Goal: Task Accomplishment & Management: Complete application form

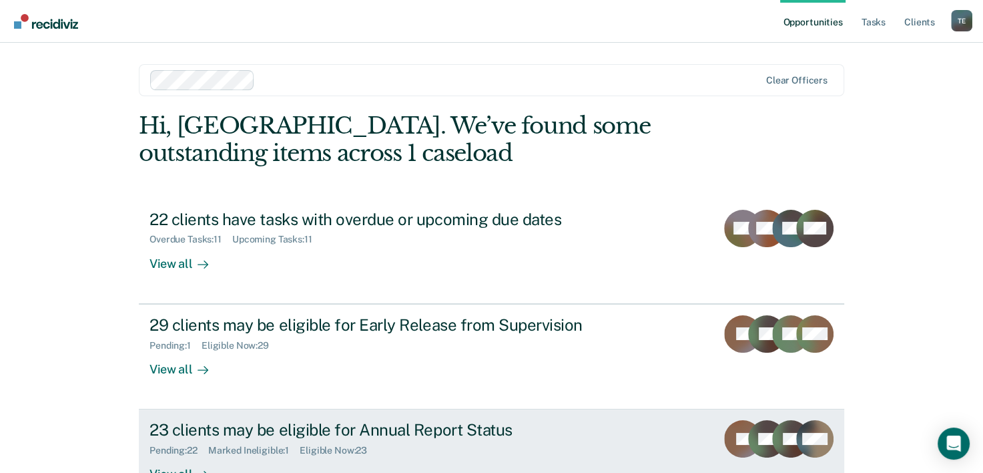
click at [339, 438] on div "23 clients may be eligible for Annual Report Status" at bounding box center [384, 429] width 469 height 19
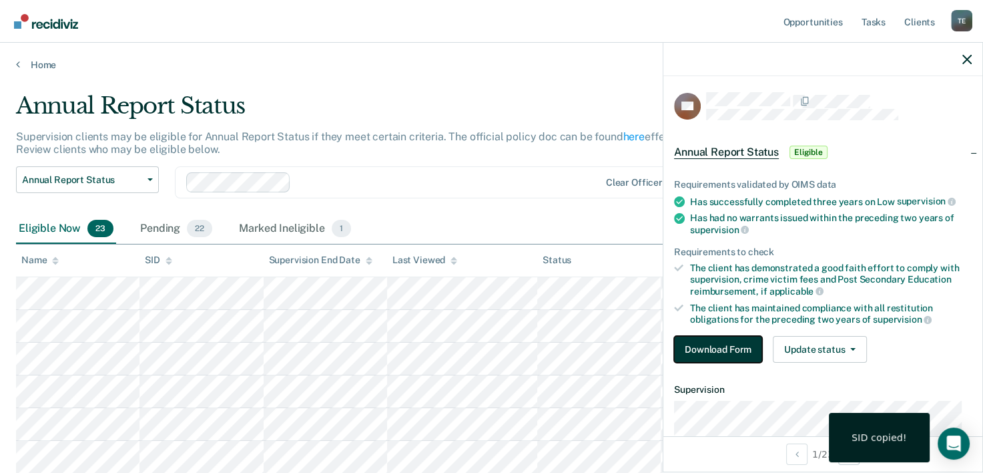
click at [726, 343] on button "Download Form" at bounding box center [718, 349] width 88 height 27
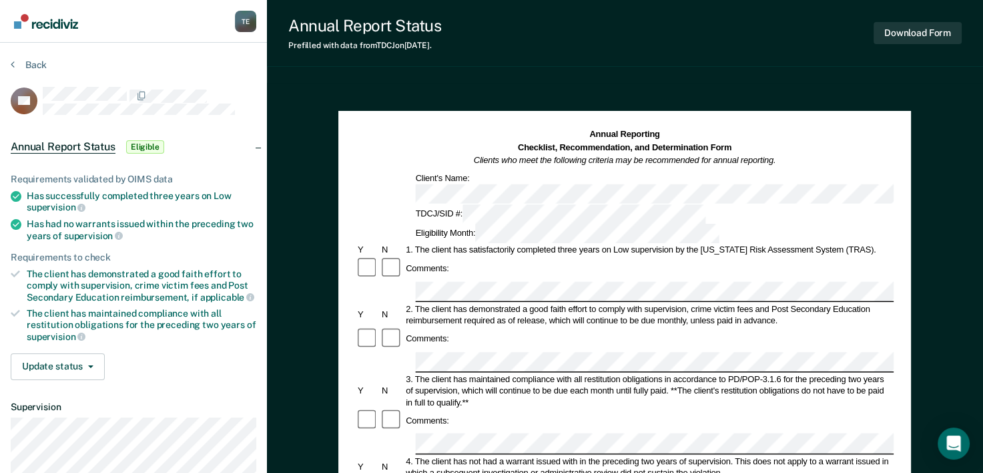
click at [624, 176] on div "Annual Reporting Checklist, Recommendation, and Determination Form Clients who …" at bounding box center [625, 185] width 538 height 115
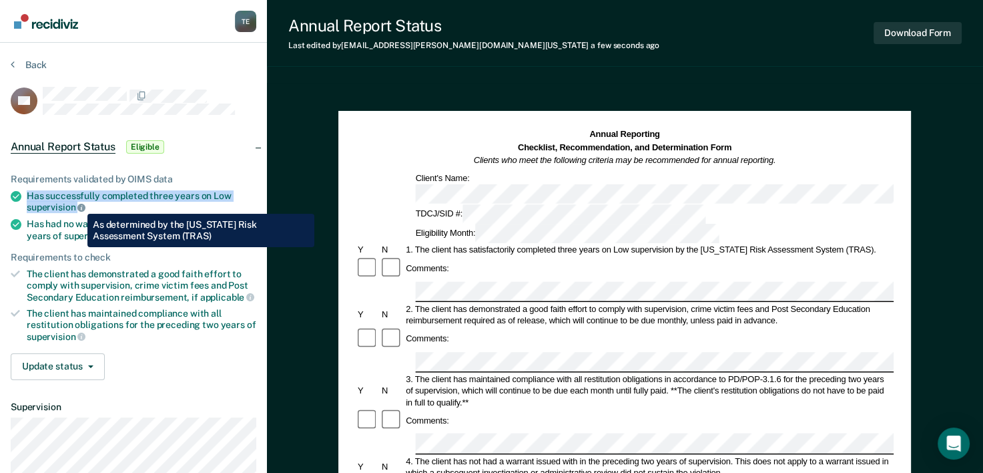
drag, startPoint x: 29, startPoint y: 191, endPoint x: 77, endPoint y: 204, distance: 49.7
click at [77, 204] on div "Has successfully completed three years on Low supervision" at bounding box center [142, 201] width 230 height 23
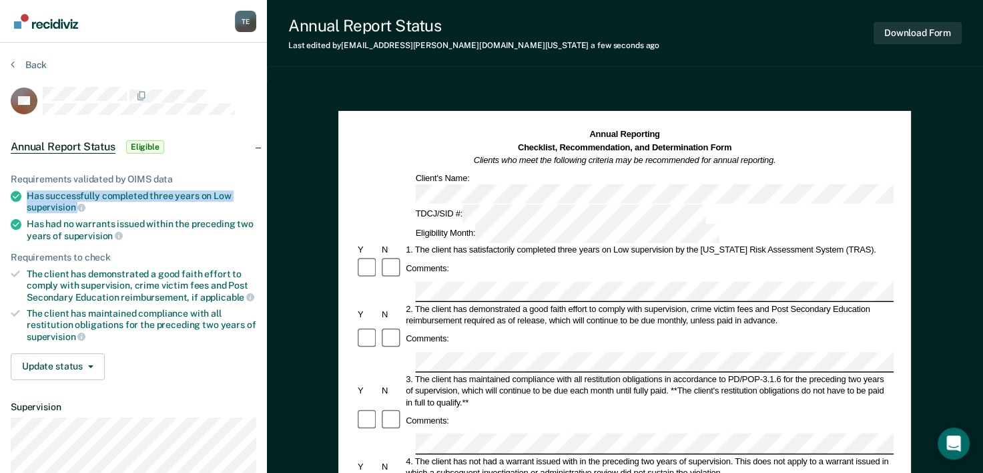
copy div "Has successfully completed three years on Low supervision"
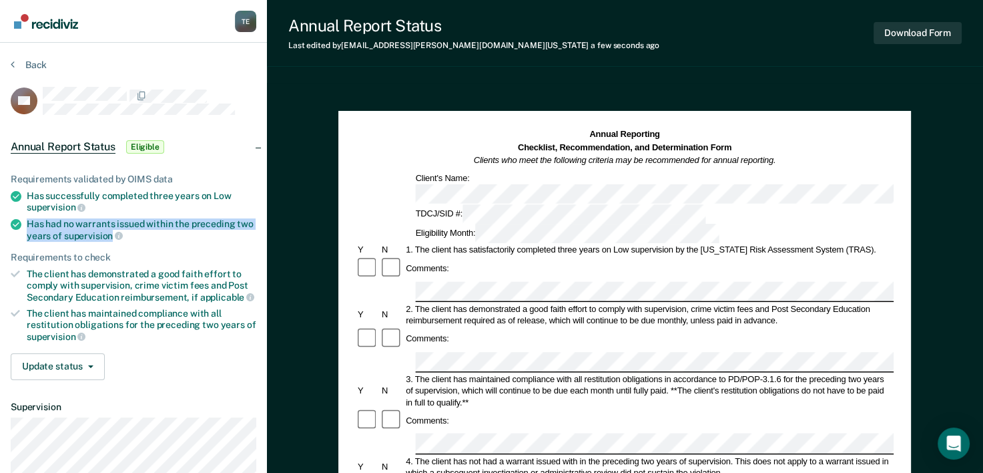
drag, startPoint x: 25, startPoint y: 221, endPoint x: 112, endPoint y: 234, distance: 88.4
click at [112, 234] on li "Has had no warrants issued within the preceding two years of supervision" at bounding box center [134, 229] width 246 height 23
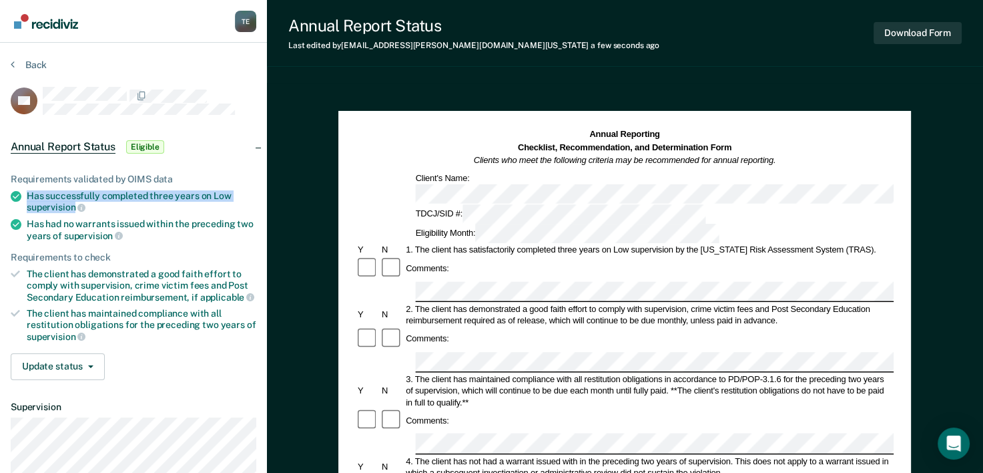
drag, startPoint x: 27, startPoint y: 189, endPoint x: 75, endPoint y: 206, distance: 51.7
click at [75, 206] on div "Has successfully completed three years on Low supervision" at bounding box center [142, 201] width 230 height 23
click at [30, 218] on div "Has had no warrants issued within the preceding two years of supervision" at bounding box center [142, 229] width 230 height 23
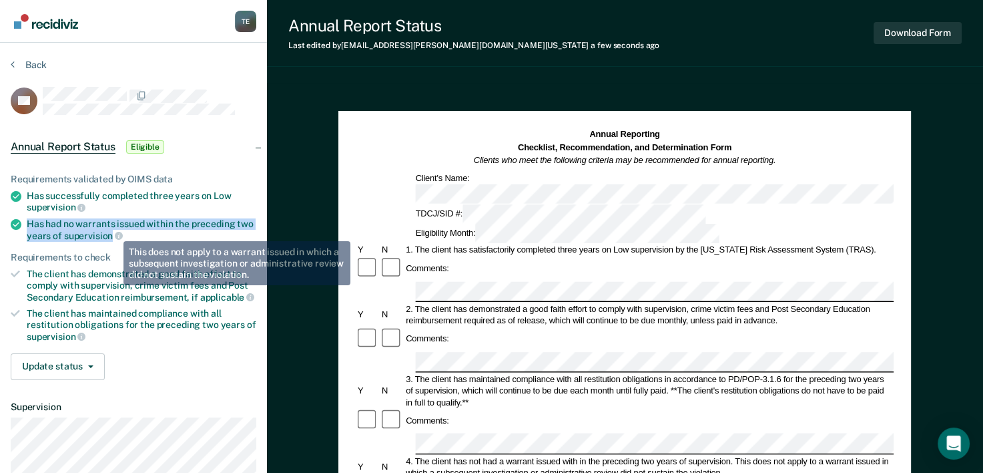
drag, startPoint x: 29, startPoint y: 218, endPoint x: 112, endPoint y: 231, distance: 84.5
click at [112, 231] on div "Has had no warrants issued within the preceding two years of supervision" at bounding box center [142, 229] width 230 height 23
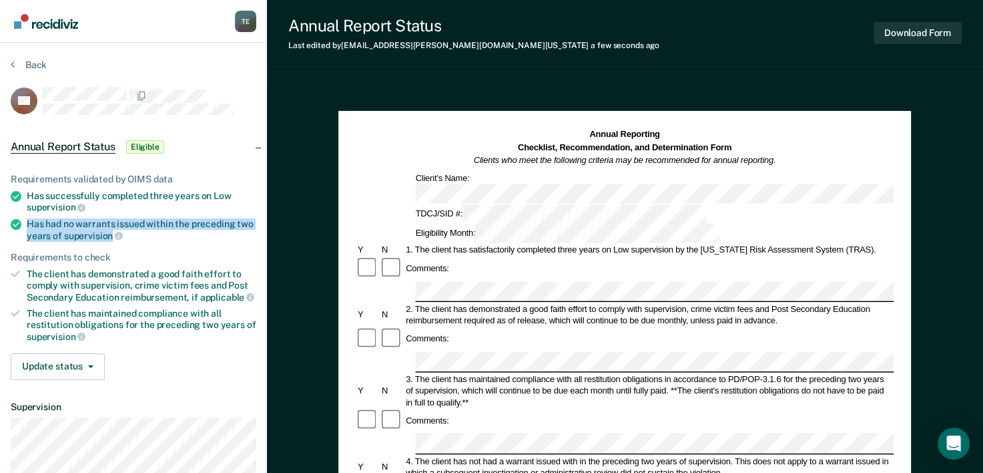
copy div "Has had no warrants issued within the preceding two years of supervision"
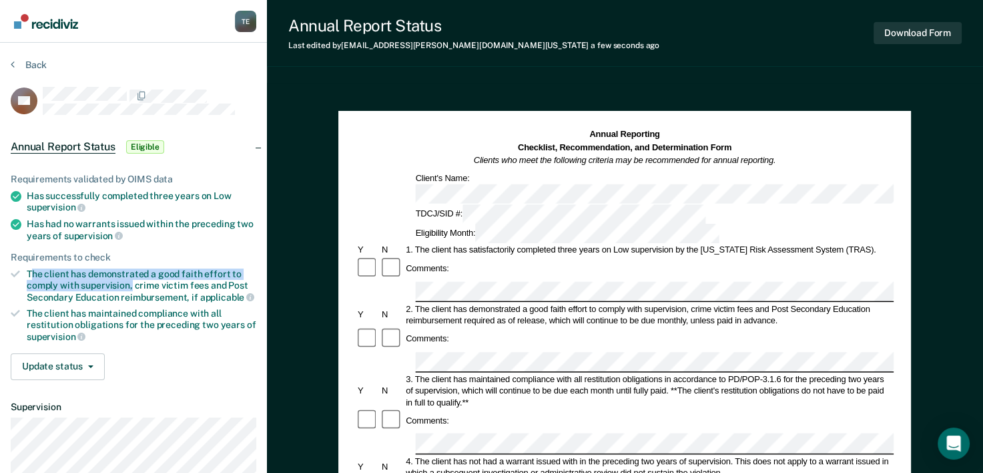
drag, startPoint x: 30, startPoint y: 270, endPoint x: 132, endPoint y: 285, distance: 102.6
click at [132, 285] on div "The client has demonstrated a good faith effort to comply with supervision, cri…" at bounding box center [142, 285] width 230 height 34
copy div "he client has demonstrated a good faith effort to comply with supervision,"
click at [132, 285] on div "The client has demonstrated a good faith effort to comply with supervision, cri…" at bounding box center [142, 285] width 230 height 34
click at [443, 409] on div "Comments:" at bounding box center [625, 421] width 538 height 24
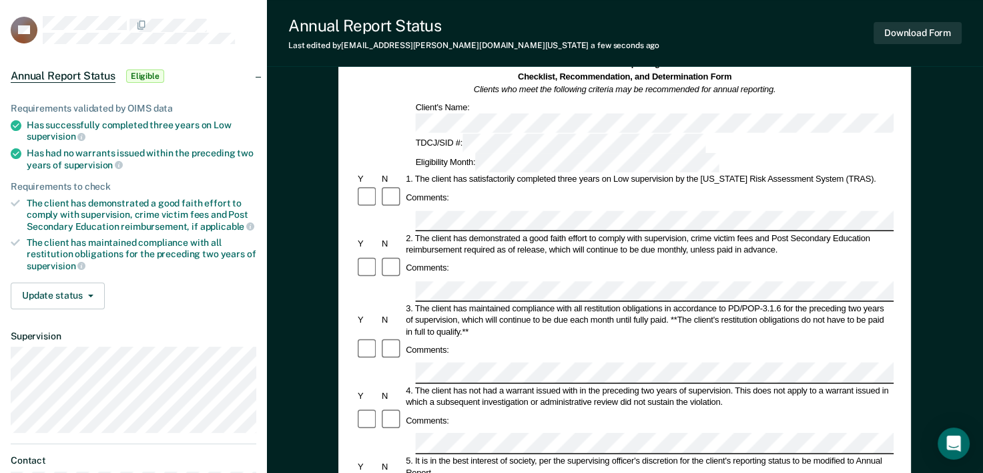
scroll to position [72, 0]
click at [594, 9] on div "Annual Report Status Last edited by Tyqaisha.Eatmon@tdcj.texas.gov a few second…" at bounding box center [625, 33] width 716 height 67
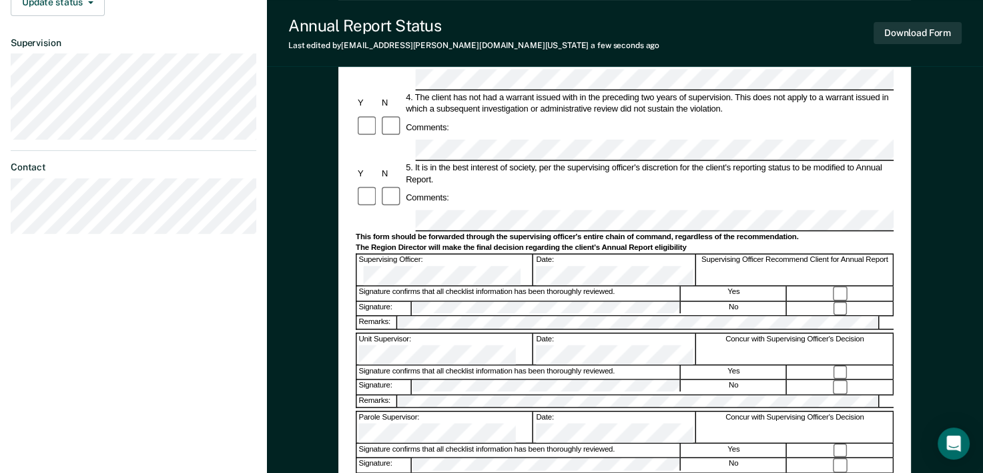
scroll to position [368, 0]
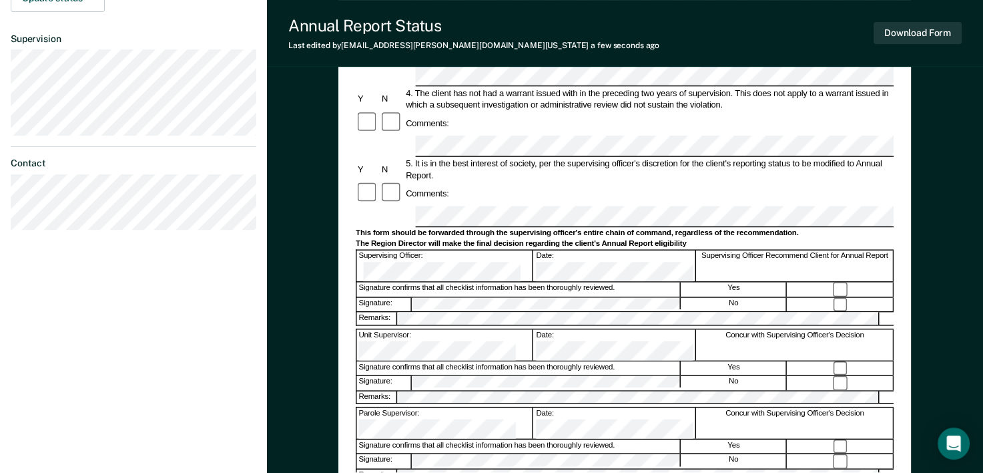
click at [282, 168] on div "Annual Reporting Checklist, Recommendation, and Determination Form Clients who …" at bounding box center [625, 154] width 716 height 879
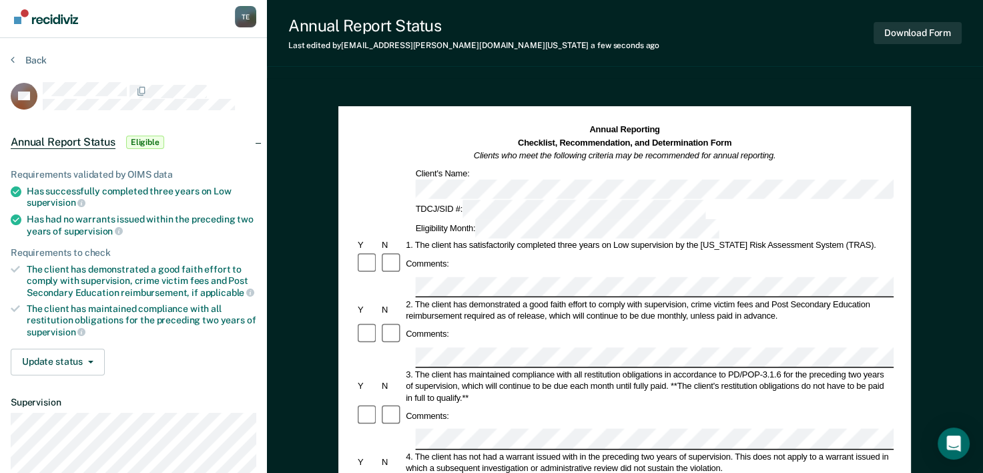
scroll to position [0, 0]
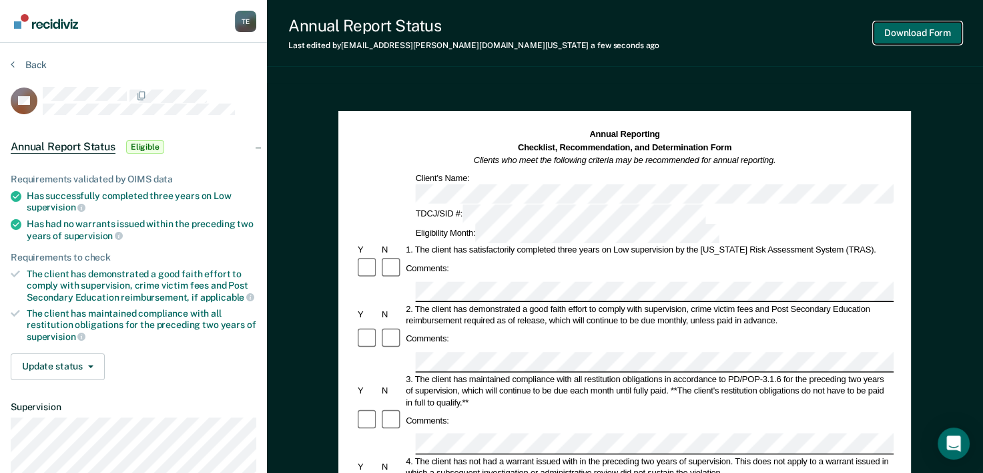
click at [935, 39] on button "Download Form" at bounding box center [918, 33] width 88 height 22
